Goal: Register for event/course

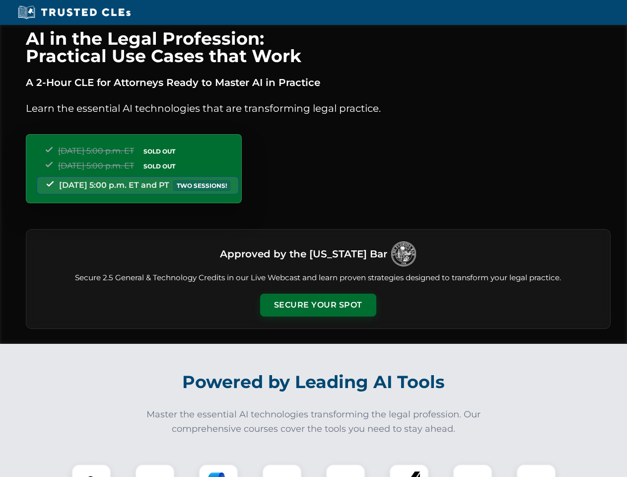
click at [318, 305] on button "Secure Your Spot" at bounding box center [318, 305] width 116 height 23
click at [91, 470] on img at bounding box center [91, 483] width 29 height 29
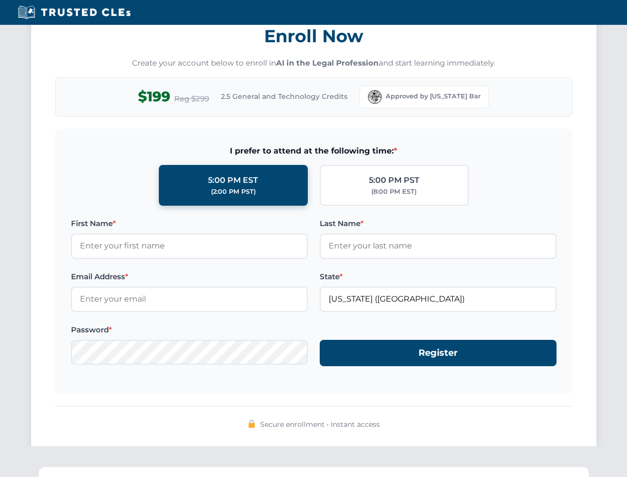
scroll to position [975, 0]
